Goal: Find specific page/section: Find specific page/section

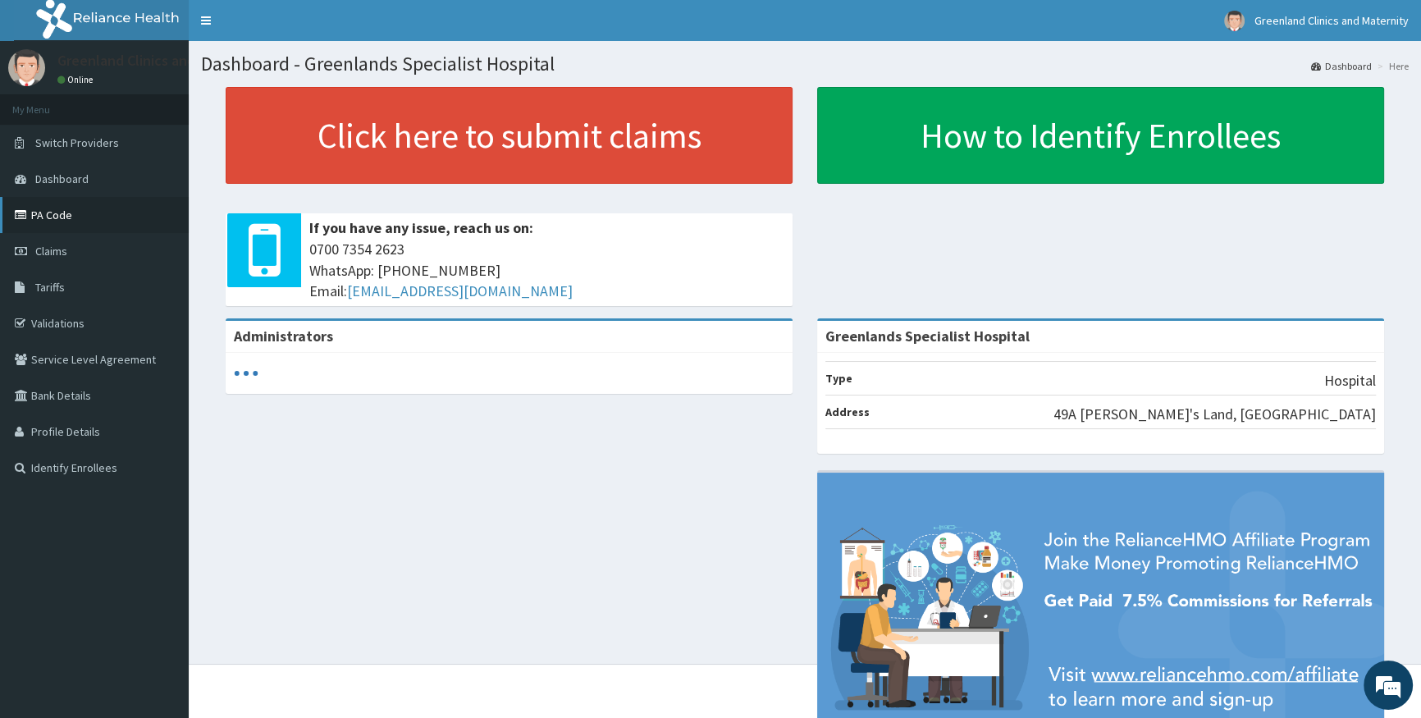
click at [89, 210] on link "PA Code" at bounding box center [94, 215] width 189 height 36
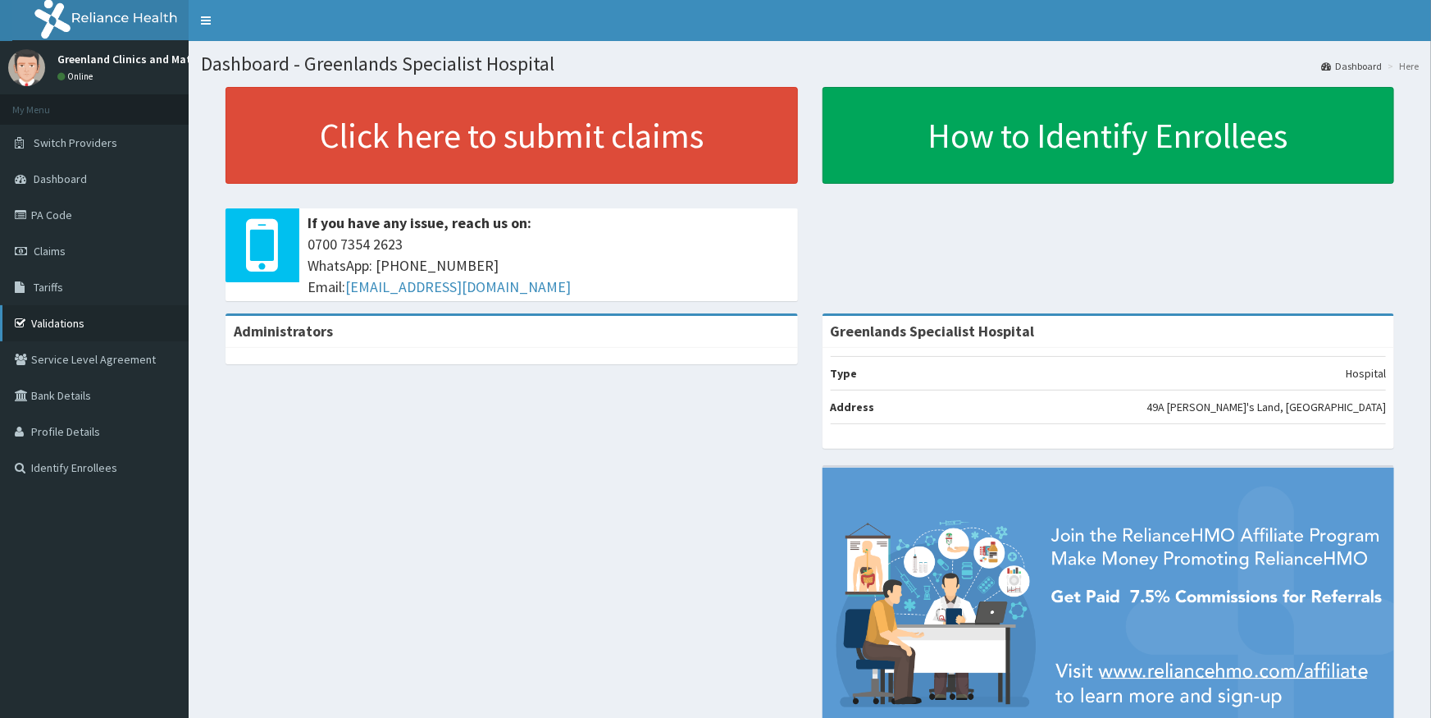
click at [66, 316] on link "Validations" at bounding box center [94, 323] width 189 height 36
